Goal: Task Accomplishment & Management: Manage account settings

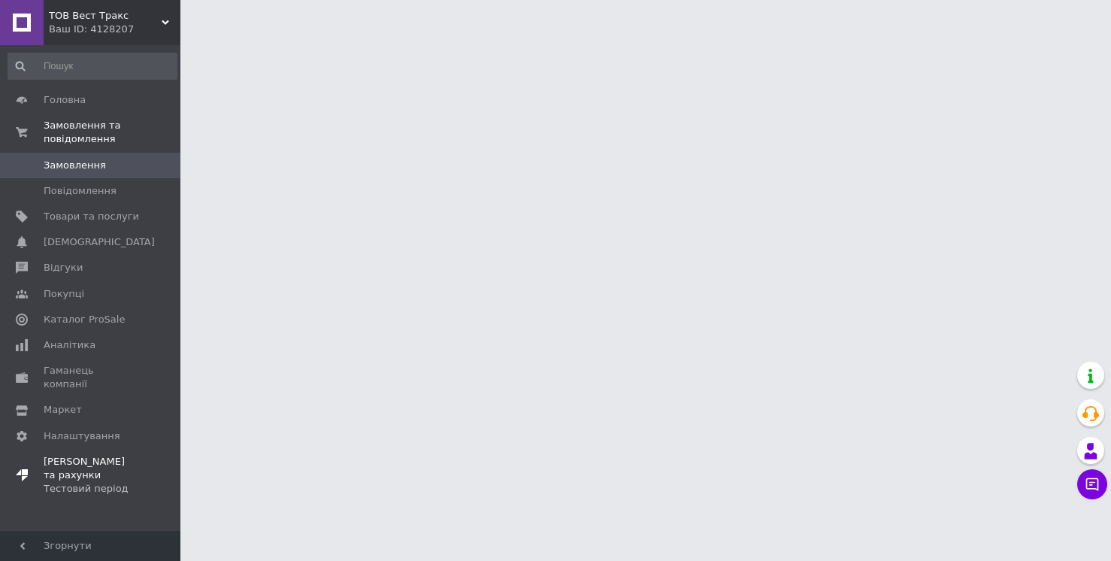
click at [83, 482] on div "Тестовий період" at bounding box center [91, 489] width 95 height 14
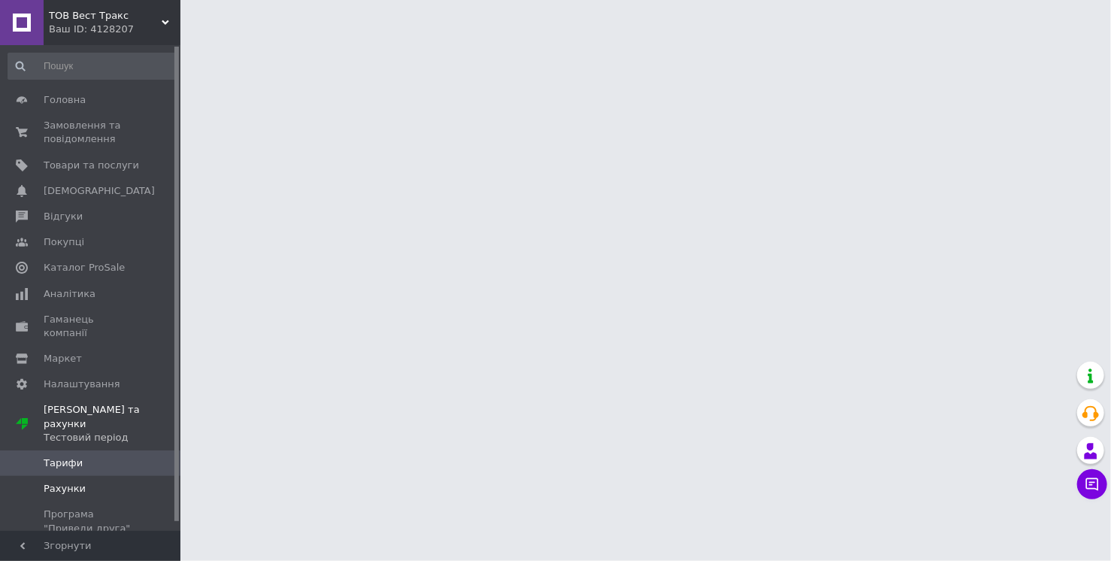
click at [78, 482] on span "Рахунки" at bounding box center [65, 489] width 42 height 14
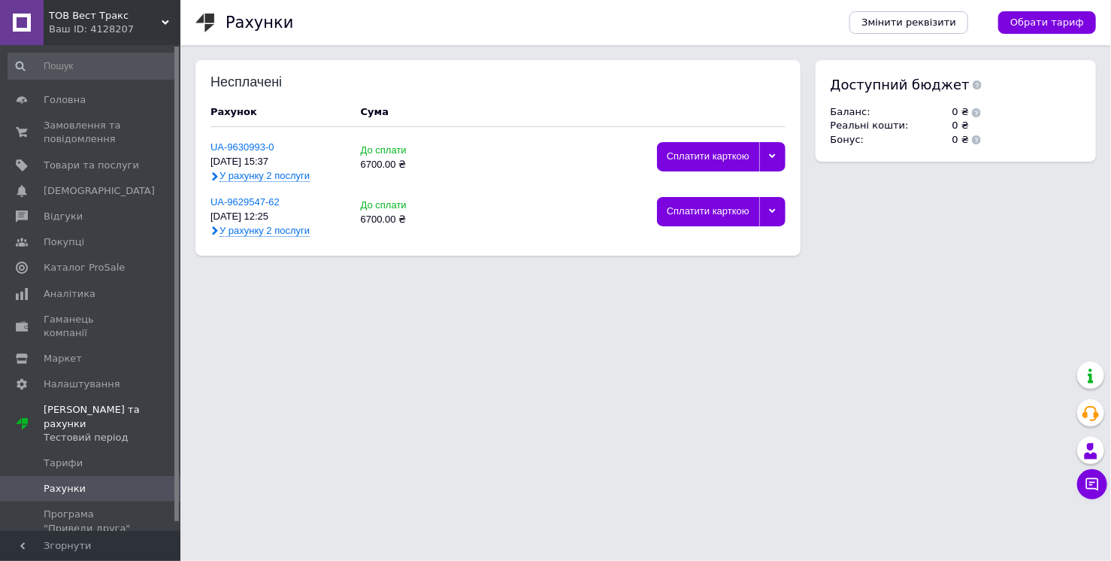
click at [104, 26] on div "Ваш ID: 4128207" at bounding box center [115, 30] width 132 height 14
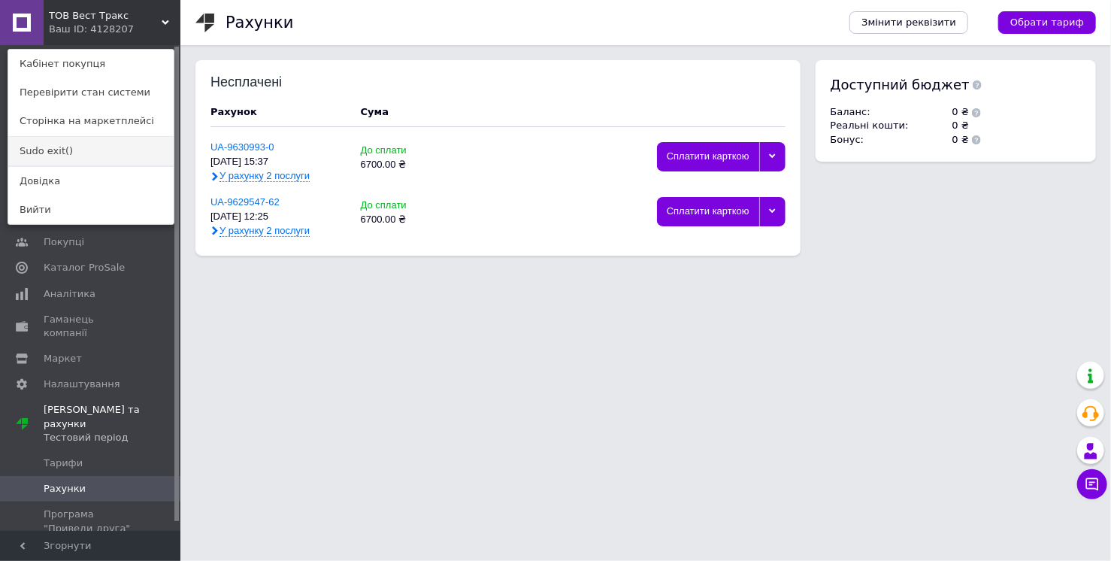
click at [80, 144] on link "Sudo exit()" at bounding box center [90, 151] width 165 height 29
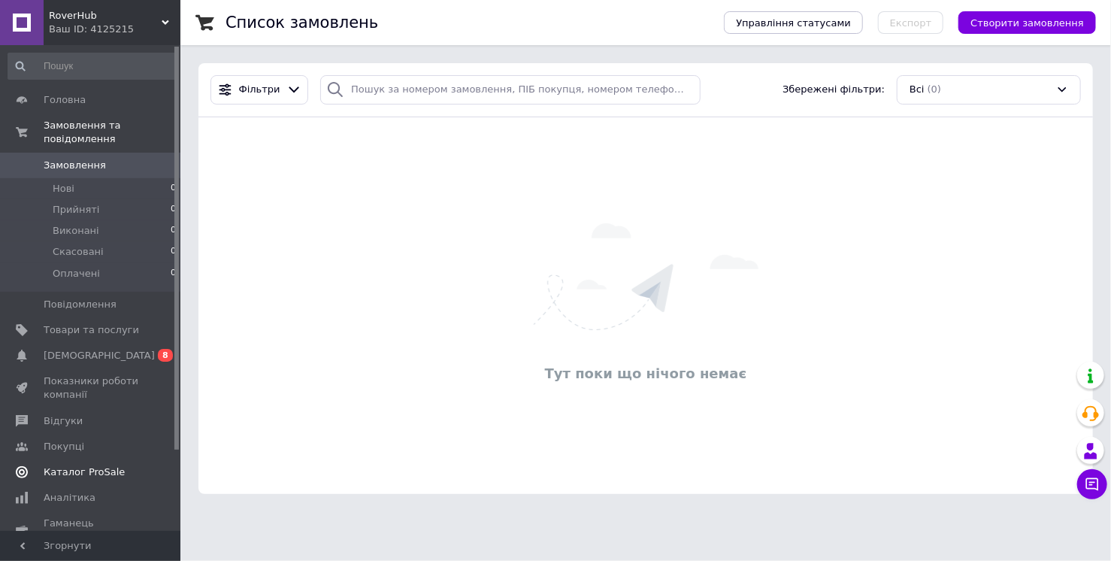
click at [65, 475] on span "Каталог ProSale" at bounding box center [84, 472] width 81 height 14
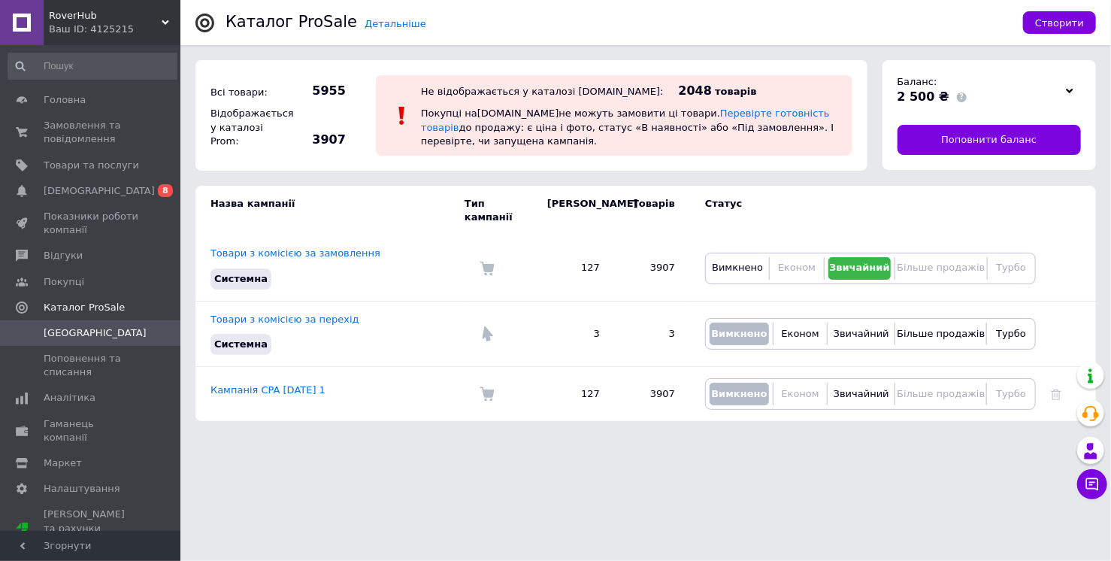
click at [106, 26] on div "Ваш ID: 4125215" at bounding box center [115, 30] width 132 height 14
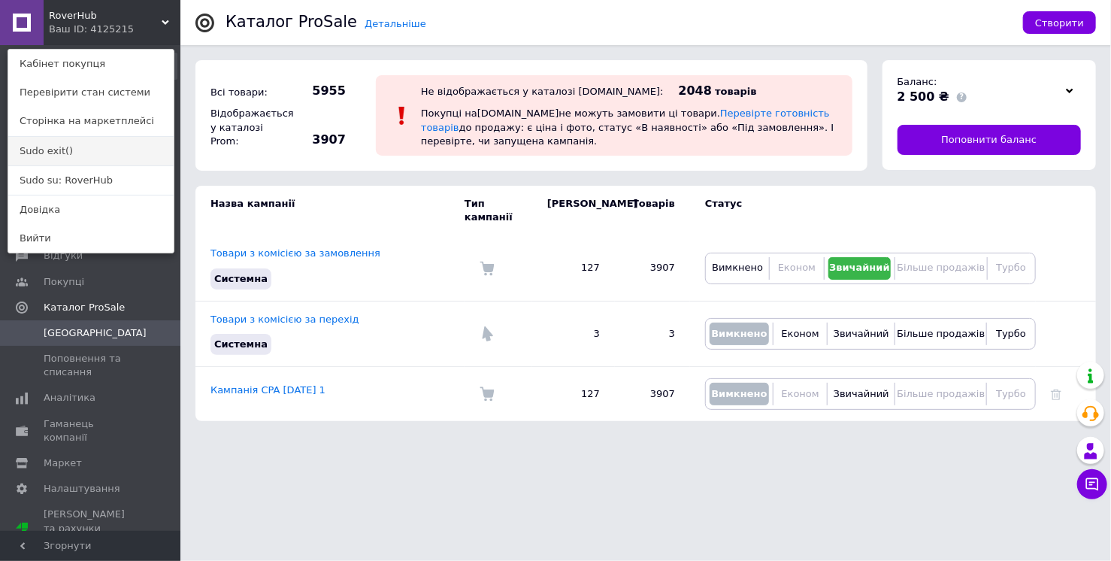
click at [63, 146] on link "Sudo exit()" at bounding box center [90, 151] width 165 height 29
